Goal: Task Accomplishment & Management: Use online tool/utility

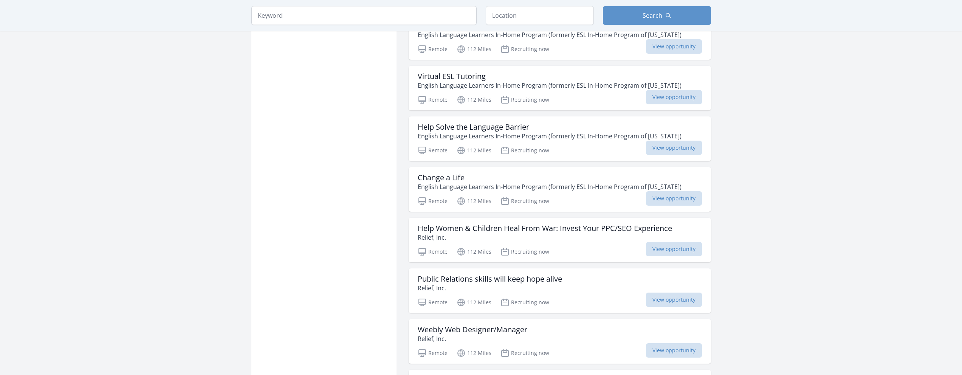
scroll to position [2725, 0]
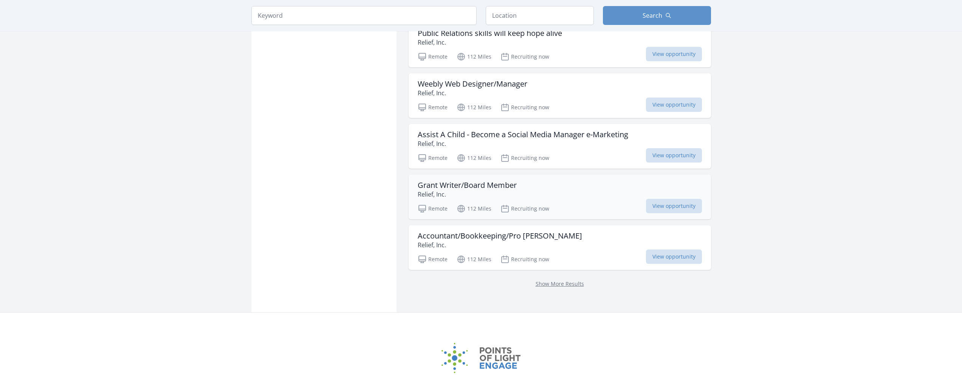
scroll to position [2972, 0]
click at [550, 281] on link "Show More Results" at bounding box center [560, 282] width 48 height 7
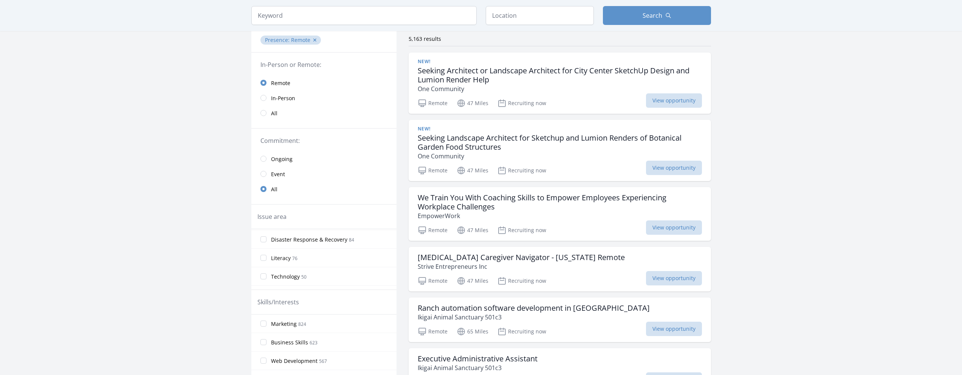
scroll to position [114, 0]
click at [264, 255] on input "Disaster Response & Recovery 84" at bounding box center [264, 254] width 6 height 6
click at [262, 257] on input "Disaster Response & Recovery 84" at bounding box center [264, 254] width 6 height 6
click at [311, 259] on label "Hunger 95" at bounding box center [323, 252] width 145 height 15
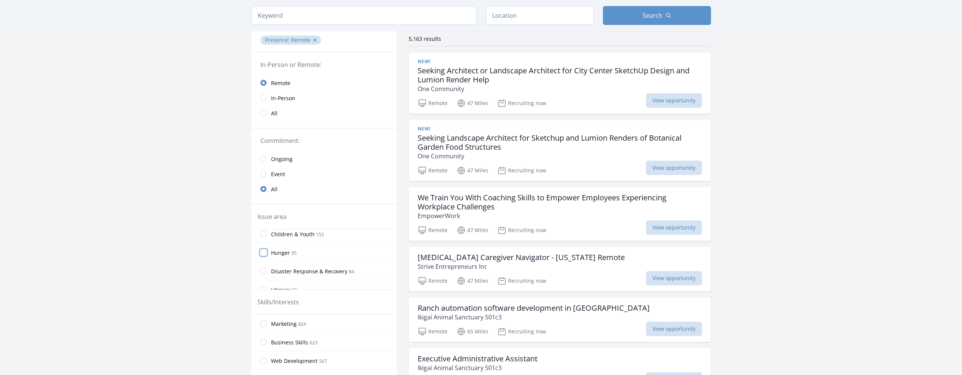
click at [267, 256] on input "Hunger 95" at bounding box center [264, 253] width 6 height 6
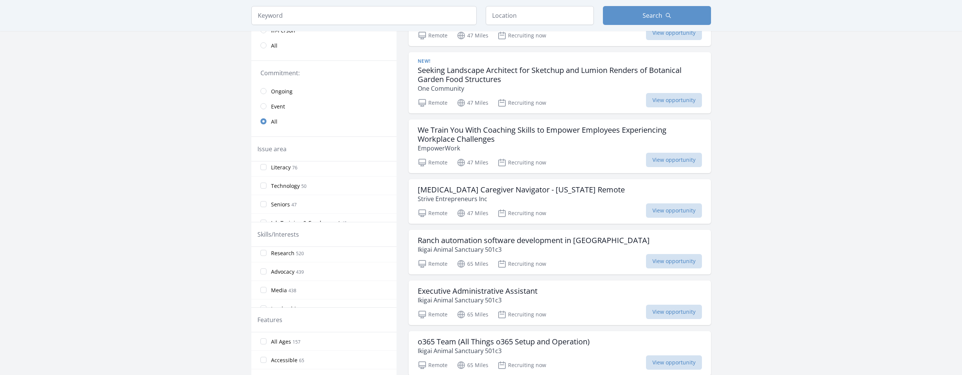
scroll to position [115, 0]
click at [264, 252] on input "Research 520" at bounding box center [264, 253] width 6 height 6
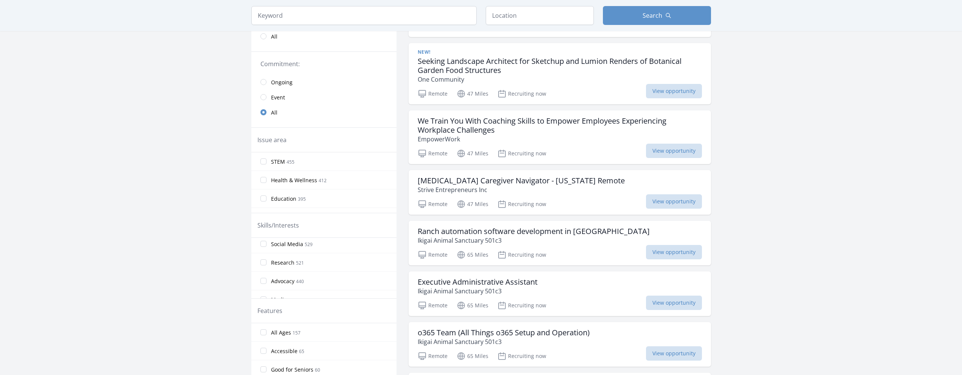
scroll to position [99, 0]
click at [262, 258] on input "Research 521" at bounding box center [264, 259] width 6 height 6
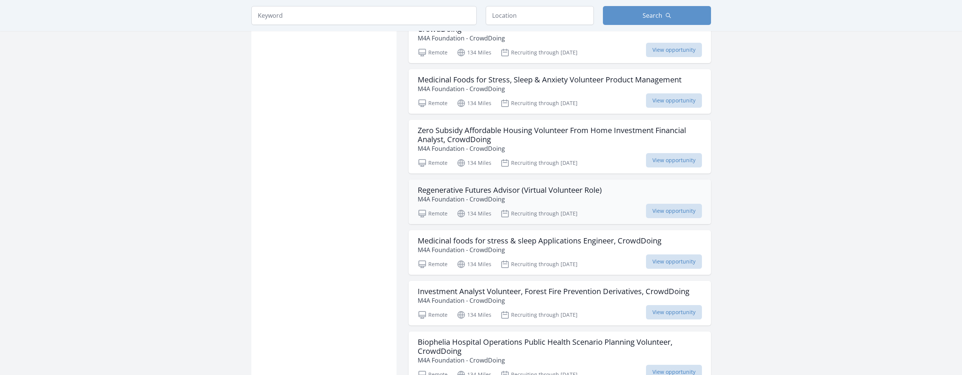
scroll to position [819, 0]
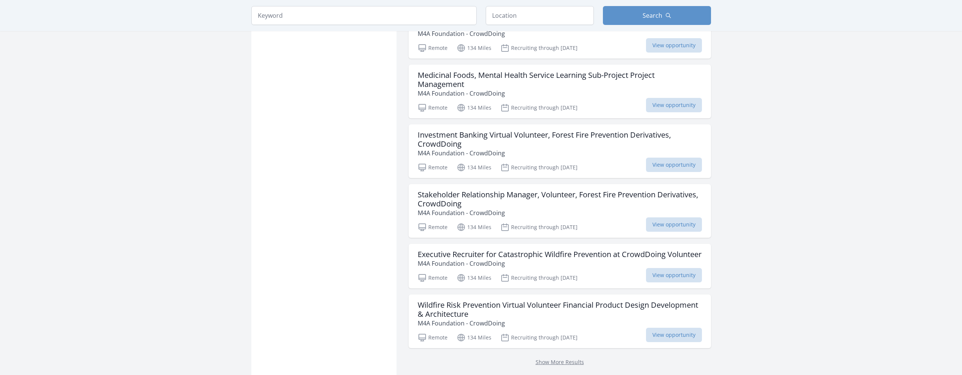
scroll to position [1923, 0]
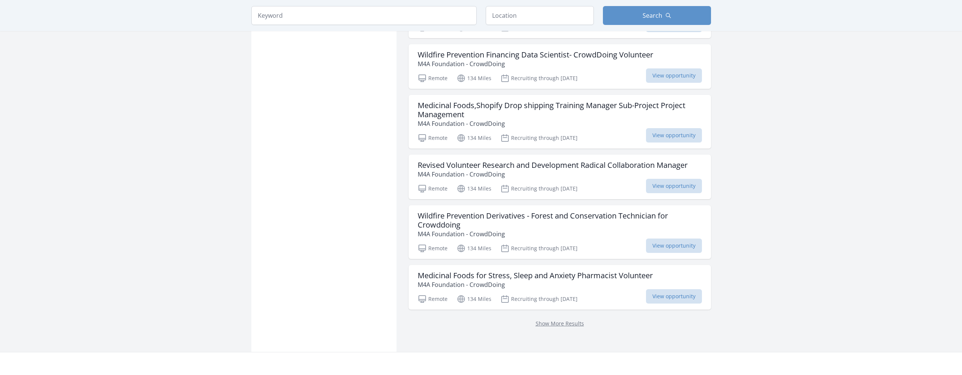
scroll to position [3066, 0]
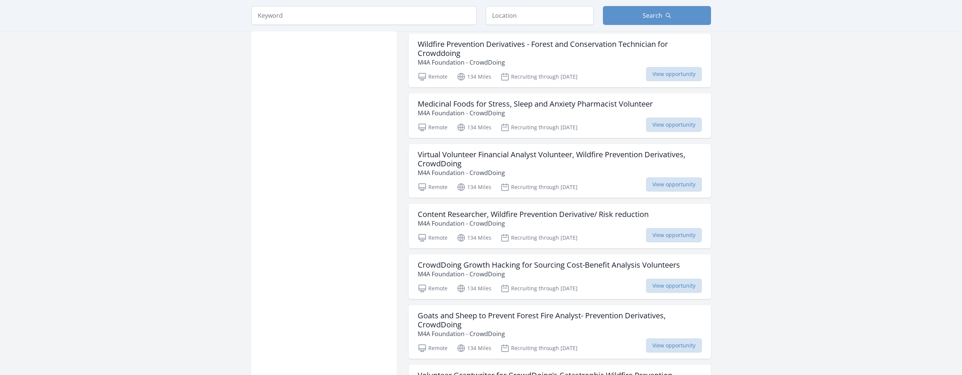
scroll to position [3170, 0]
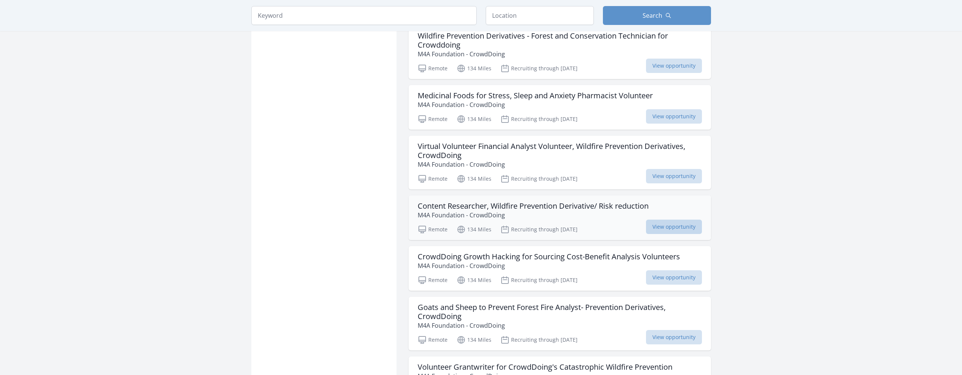
click at [653, 234] on span "View opportunity" at bounding box center [674, 227] width 56 height 14
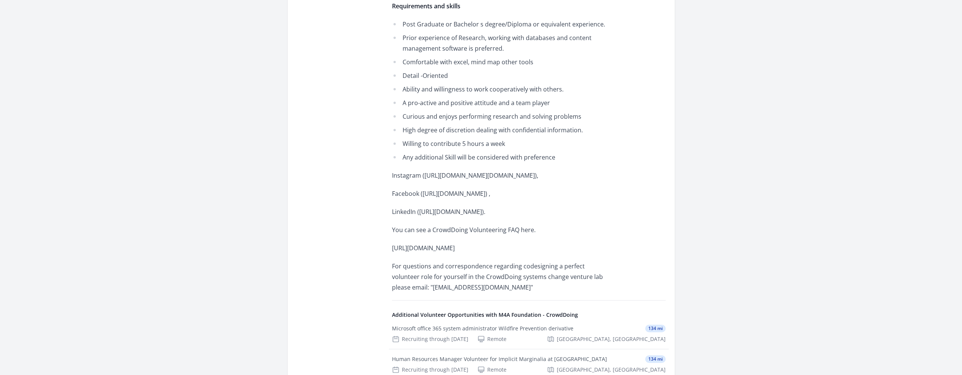
scroll to position [579, 0]
drag, startPoint x: 433, startPoint y: 230, endPoint x: 467, endPoint y: 230, distance: 34.4
click at [467, 230] on p "You can see a CrowdDoing Volunteering FAQ here." at bounding box center [502, 229] width 221 height 11
copy p "CrowdDoing"
